Goal: Task Accomplishment & Management: Complete application form

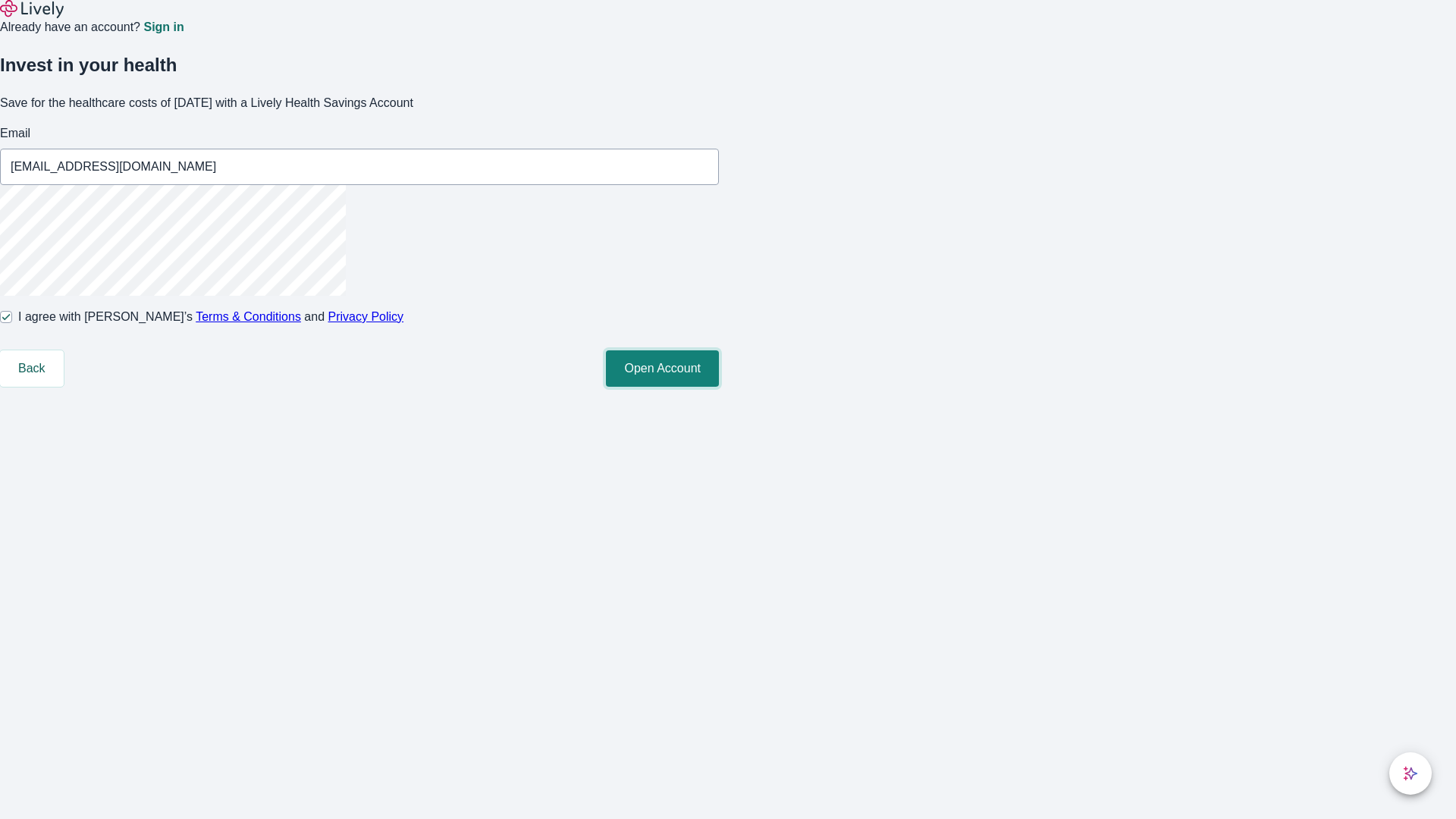
click at [719, 386] on button "Open Account" at bounding box center [662, 368] width 113 height 36
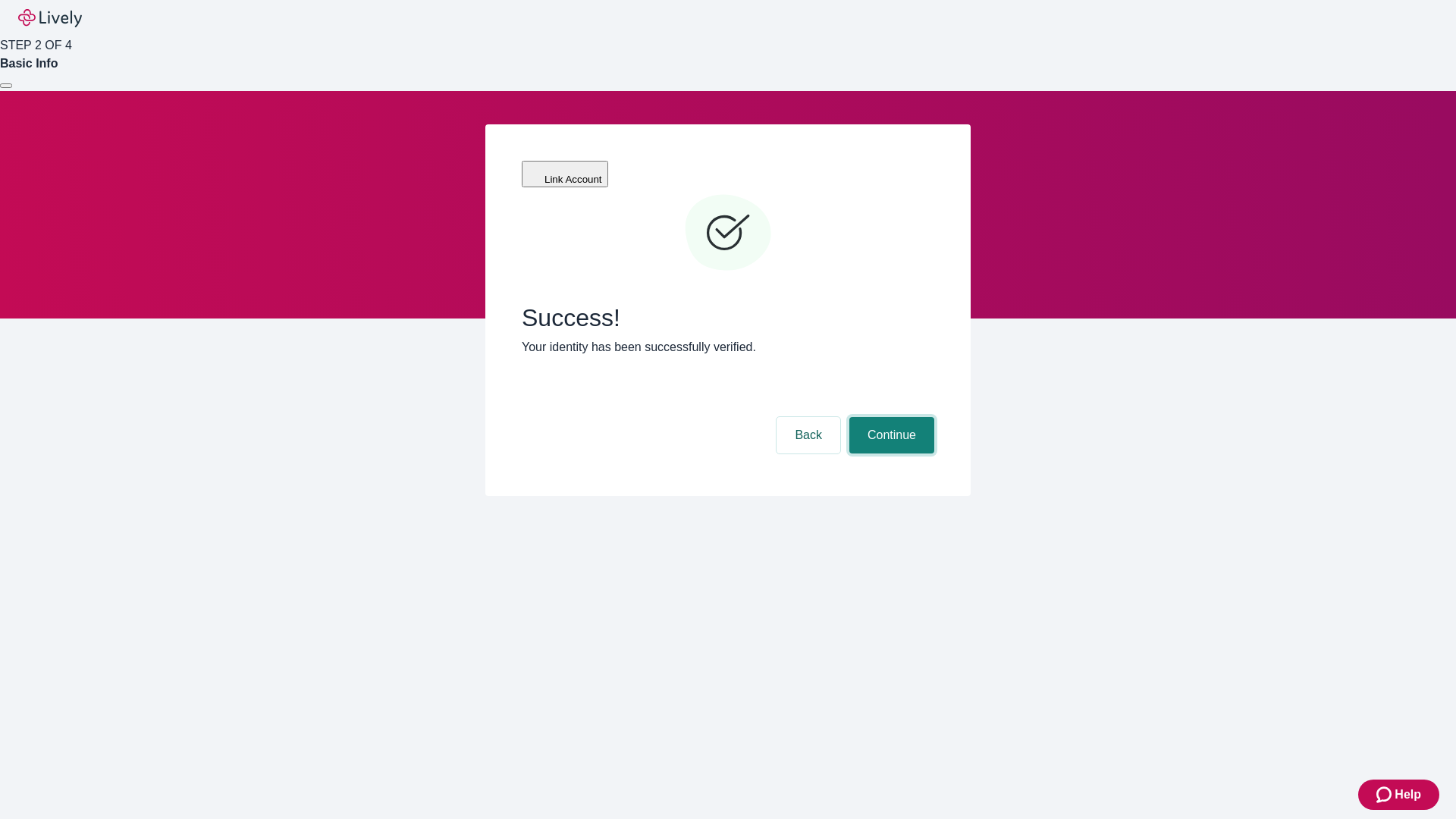
click at [890, 417] on button "Continue" at bounding box center [892, 434] width 85 height 36
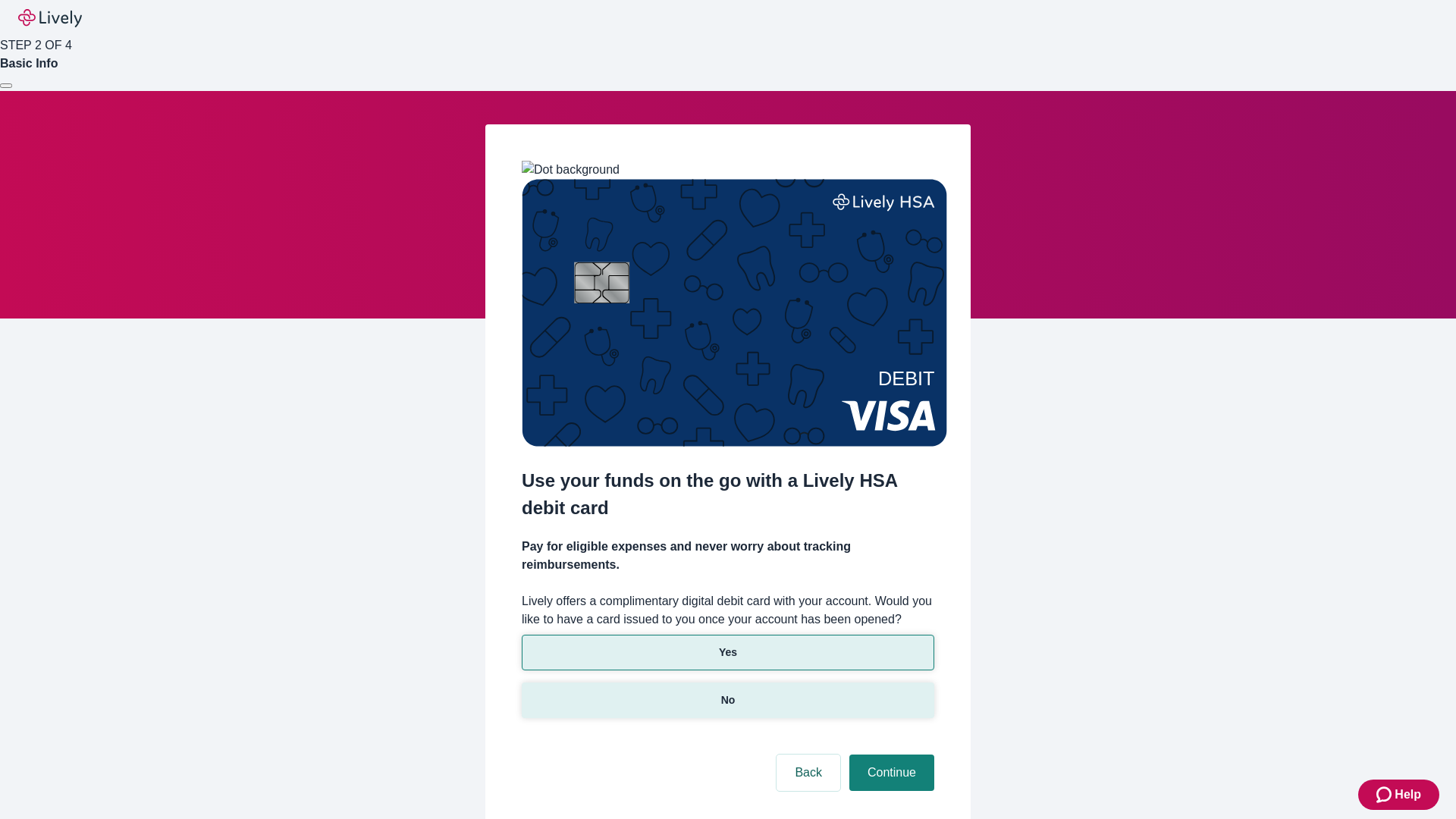
click at [728, 693] on p "No" at bounding box center [728, 700] width 15 height 16
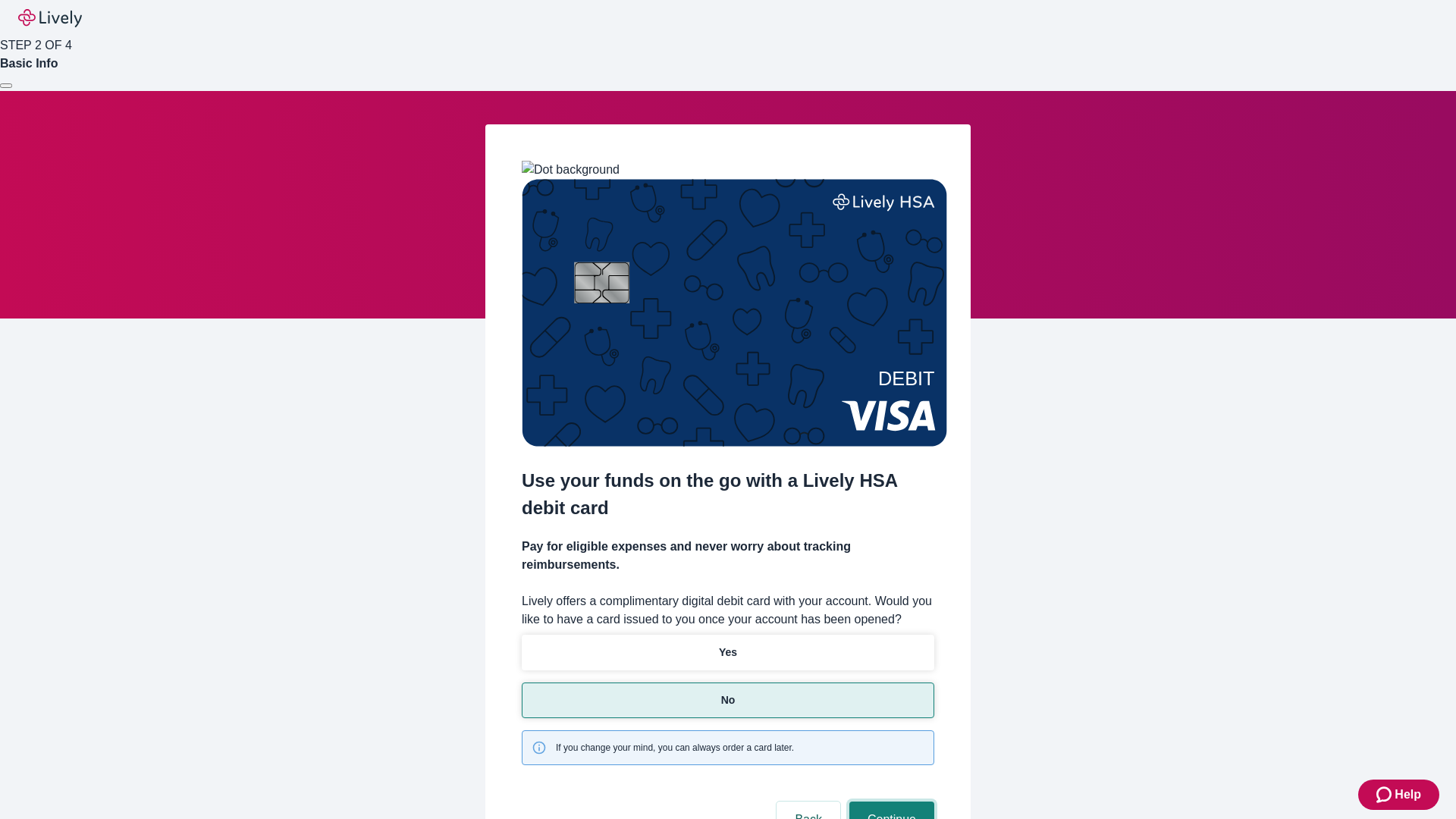
click at [890, 801] on button "Continue" at bounding box center [892, 819] width 85 height 36
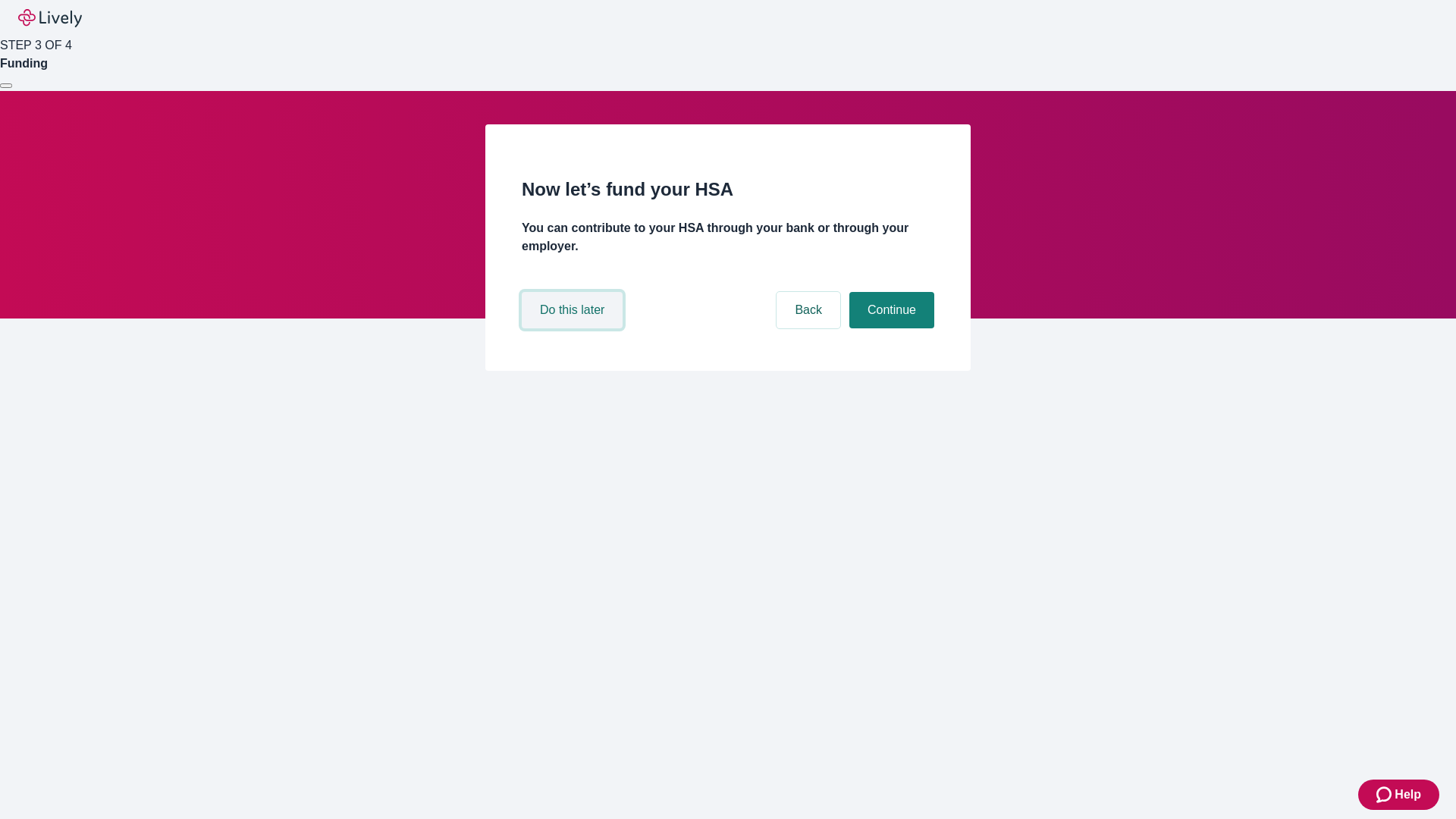
click at [574, 328] on button "Do this later" at bounding box center [572, 310] width 101 height 36
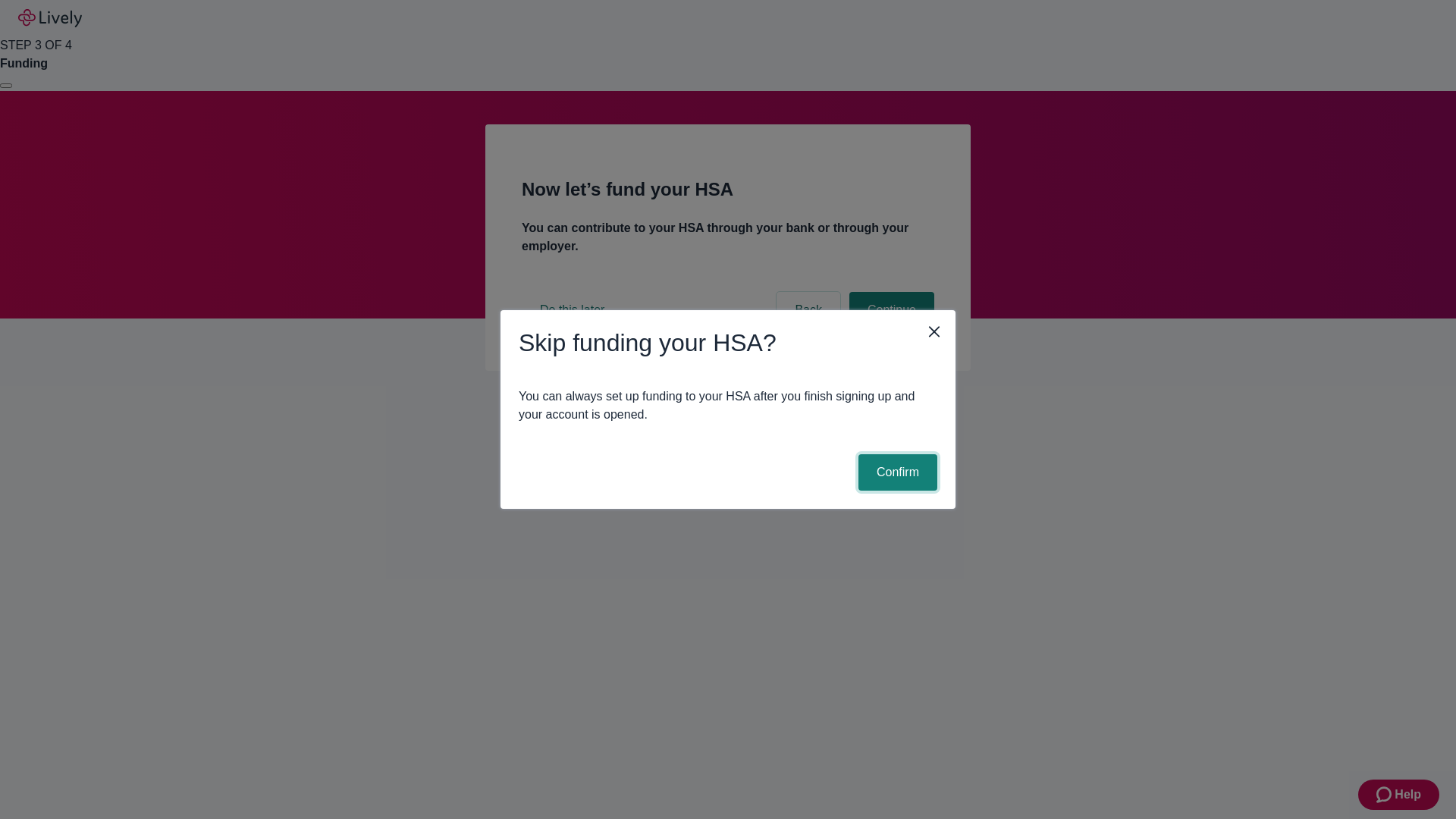
click at [895, 472] on button "Confirm" at bounding box center [898, 472] width 79 height 36
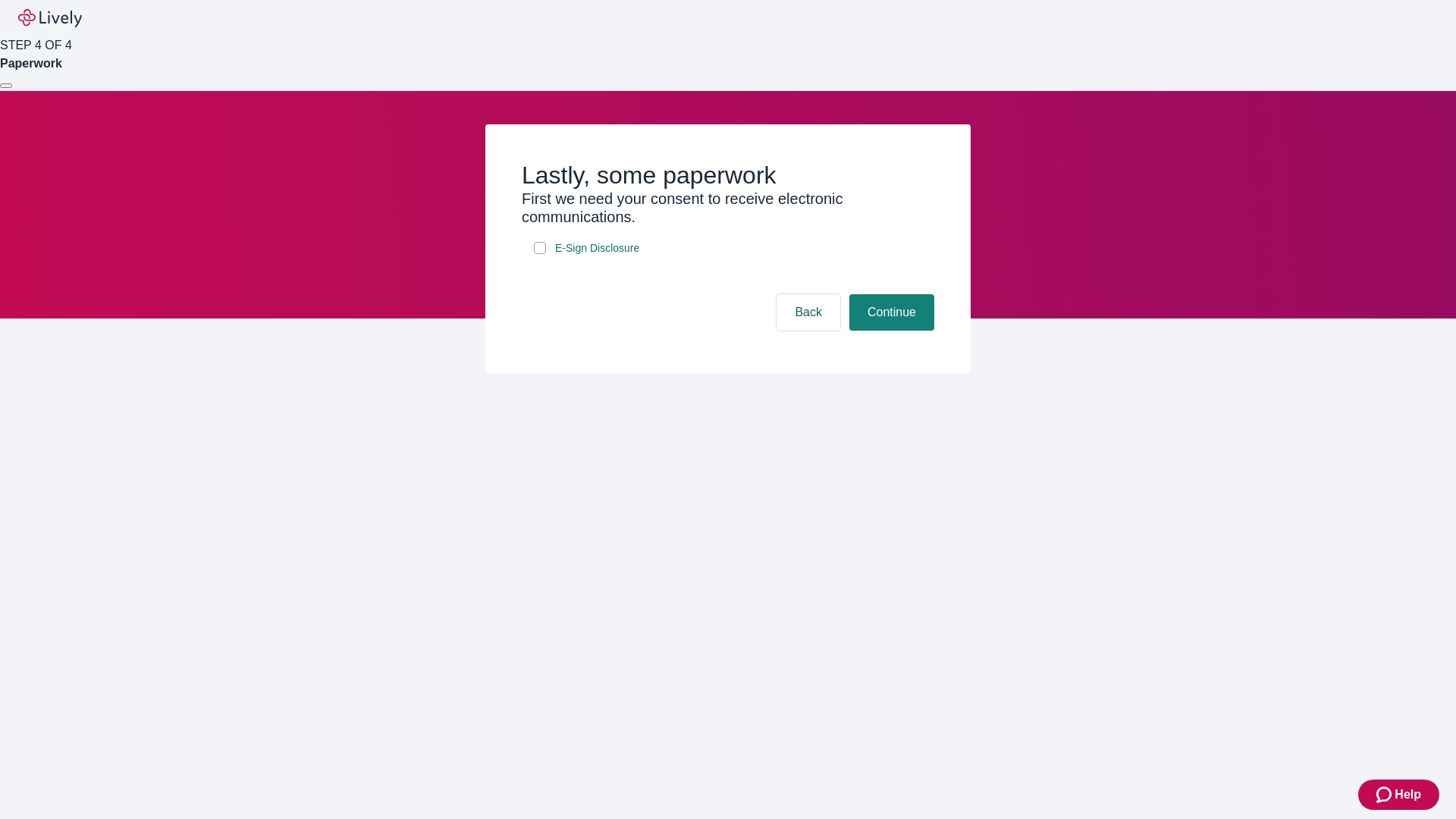
click at [540, 255] on input "E-Sign Disclosure" at bounding box center [539, 247] width 12 height 12
checkbox input "true"
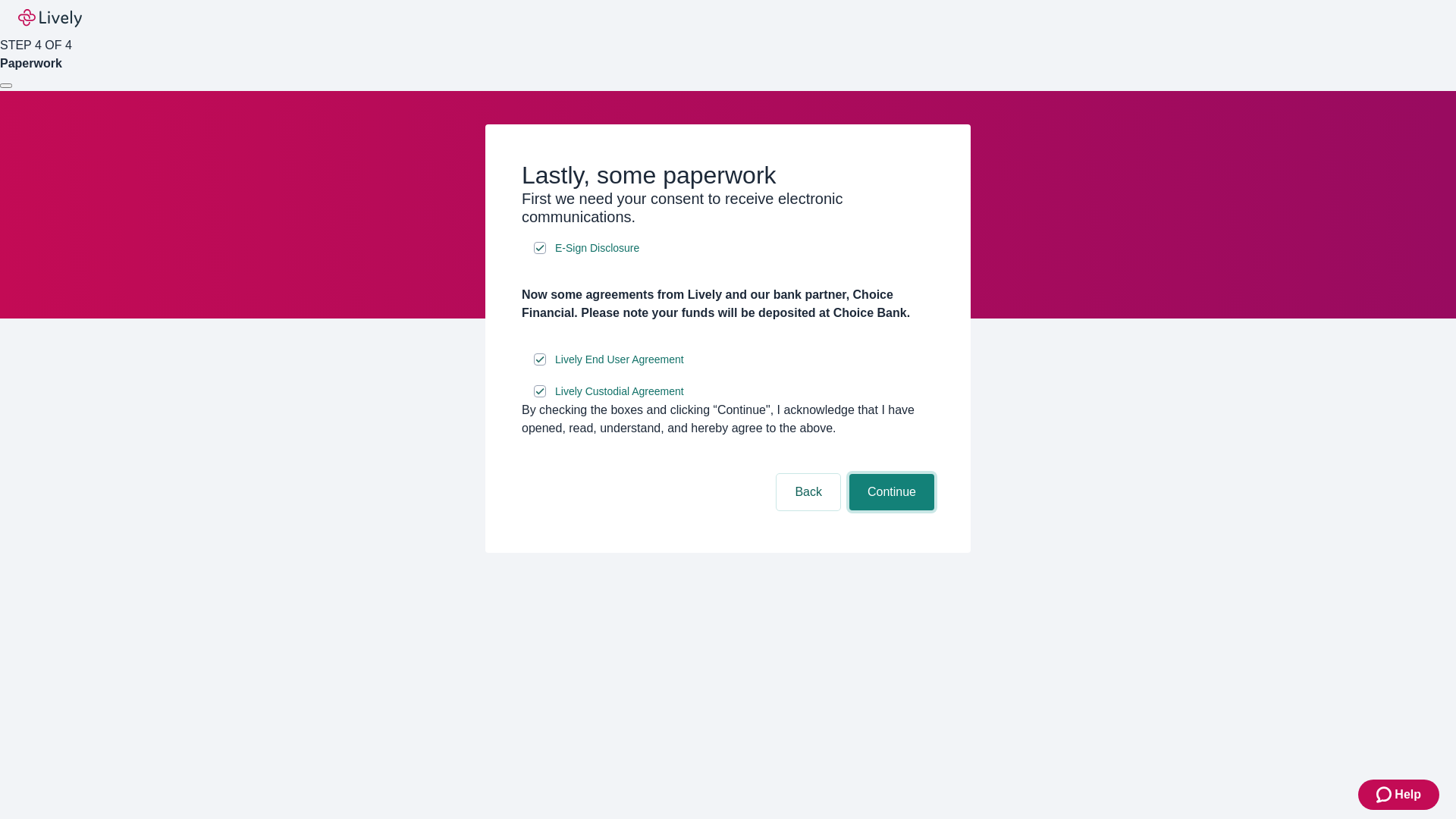
click at [890, 511] on button "Continue" at bounding box center [892, 492] width 85 height 36
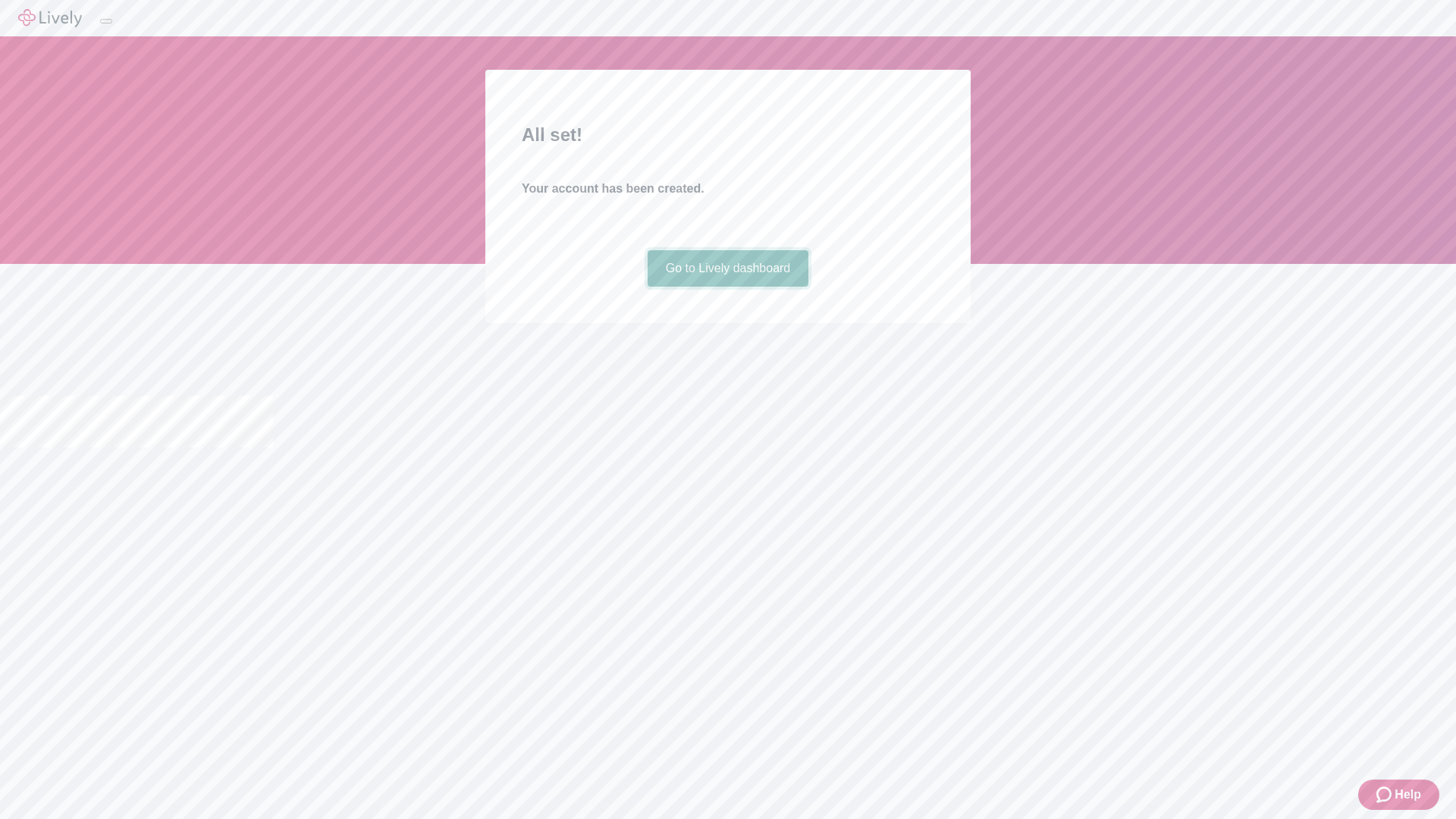
click at [728, 287] on link "Go to Lively dashboard" at bounding box center [728, 267] width 161 height 36
